Goal: Task Accomplishment & Management: Use online tool/utility

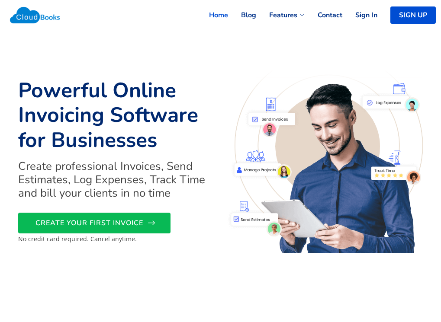
click at [161, 227] on link "CREATE YOUR FIRST INVOICE" at bounding box center [94, 223] width 152 height 21
click at [370, 15] on link "Sign In" at bounding box center [359, 15] width 35 height 19
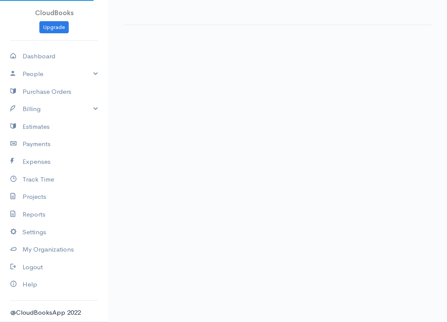
select select "365"
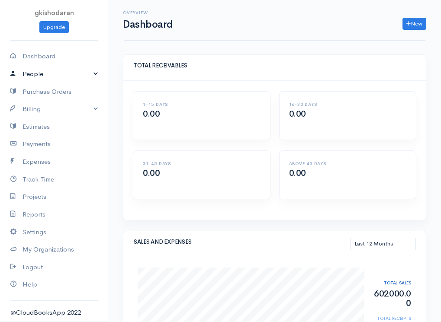
click at [91, 77] on link "People" at bounding box center [54, 74] width 108 height 18
